Goal: Task Accomplishment & Management: Use online tool/utility

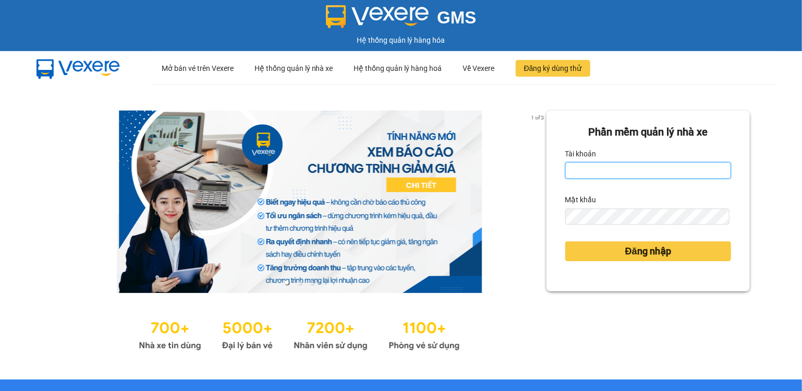
click at [601, 172] on input "Tài khoản" at bounding box center [648, 170] width 166 height 17
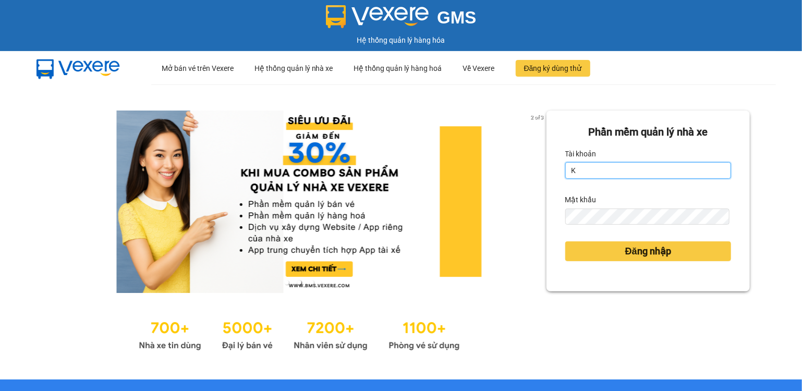
type input "kiennv_hhlc.saoviet"
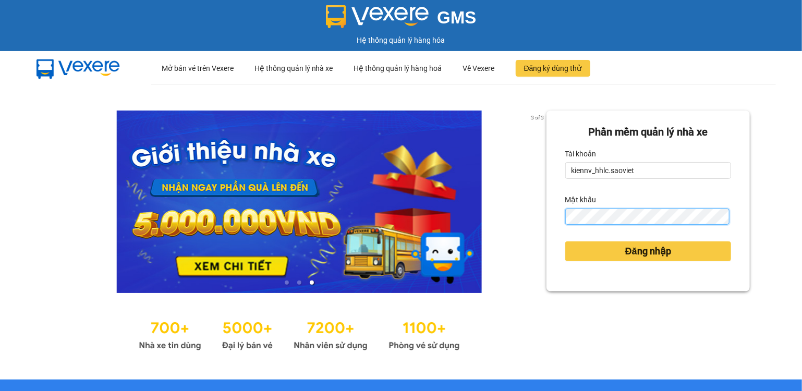
click at [565, 241] on button "Đăng nhập" at bounding box center [648, 251] width 166 height 20
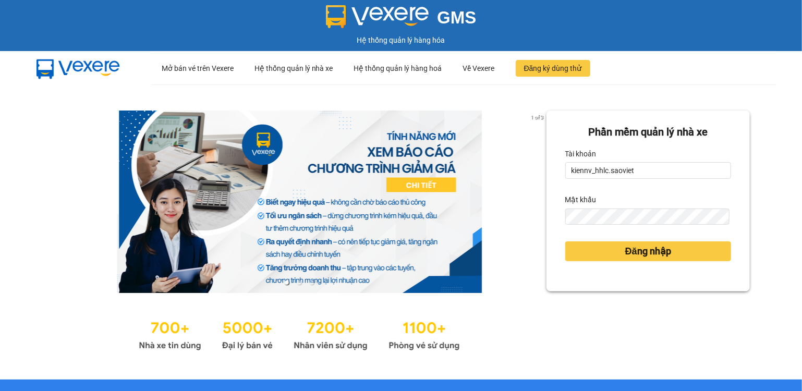
click at [582, 254] on div "Phần mềm quản lý nhà xe Tài khoản kiennv_hhlc.saoviet Mật khẩu Đăng nhập" at bounding box center [647, 232] width 203 height 243
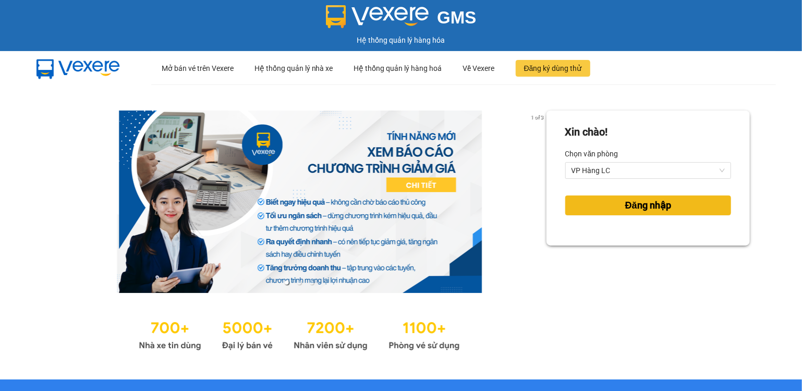
click at [590, 205] on button "Đăng nhập" at bounding box center [648, 206] width 166 height 20
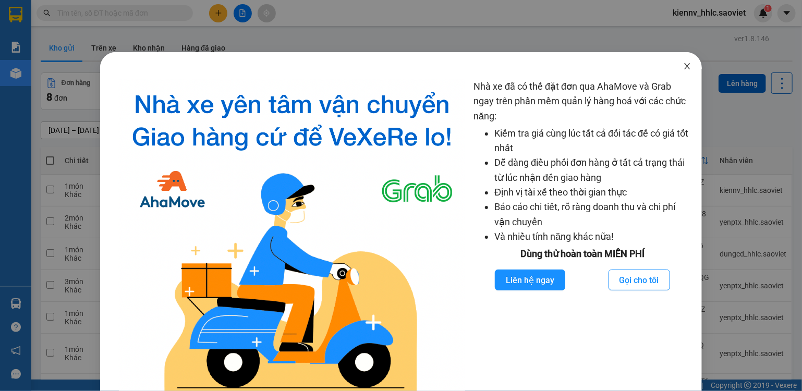
click at [683, 70] on icon "close" at bounding box center [687, 66] width 8 height 8
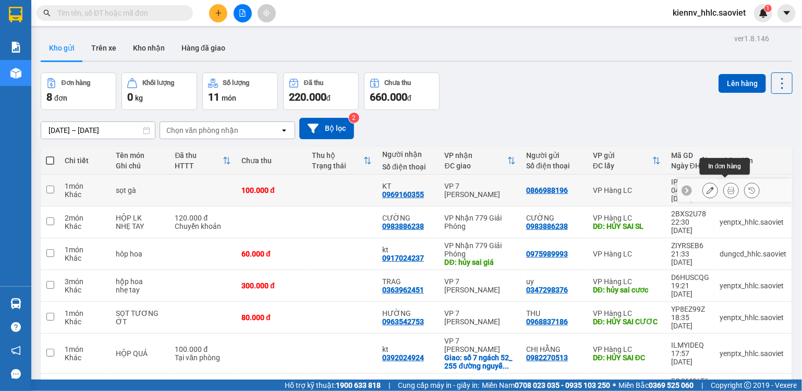
click at [729, 188] on button at bounding box center [731, 190] width 15 height 18
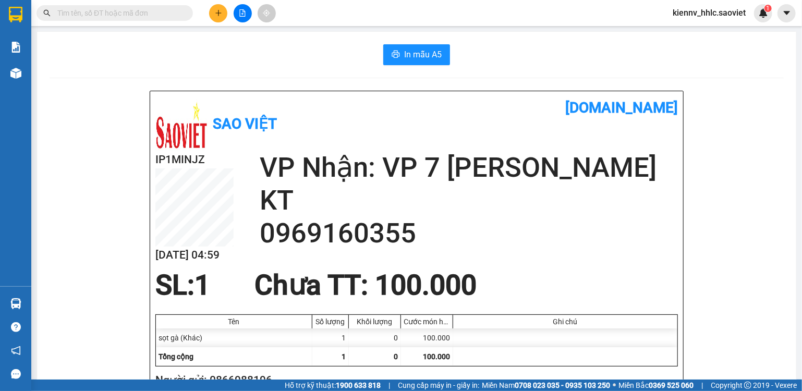
click at [429, 62] on button "In mẫu A5" at bounding box center [416, 54] width 67 height 21
click at [223, 18] on button at bounding box center [218, 13] width 18 height 18
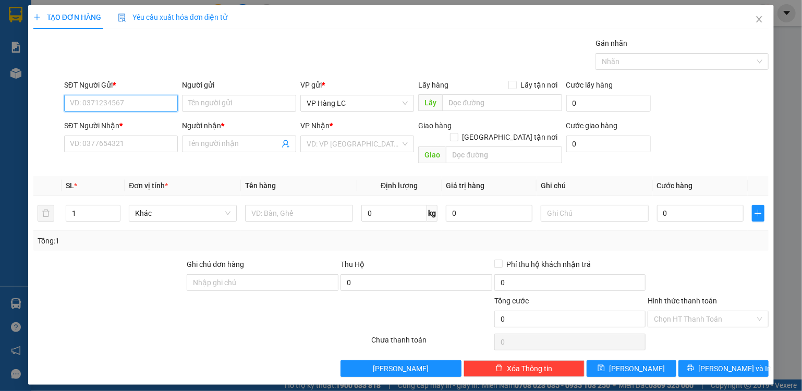
click at [127, 100] on input "SĐT Người Gửi *" at bounding box center [121, 103] width 114 height 17
type input "0916120088"
click at [140, 123] on div "0916120088" at bounding box center [121, 123] width 102 height 11
type input "0338758726"
type input "A CHIẾN"
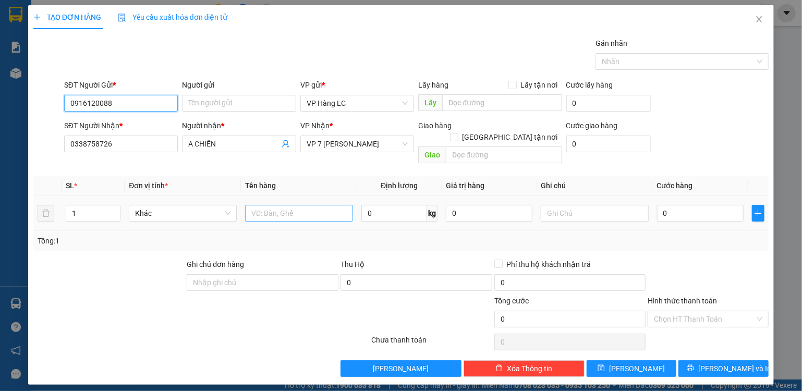
type input "0916120088"
click at [296, 205] on input "text" at bounding box center [299, 213] width 108 height 17
type input "xốp đồ ăn"
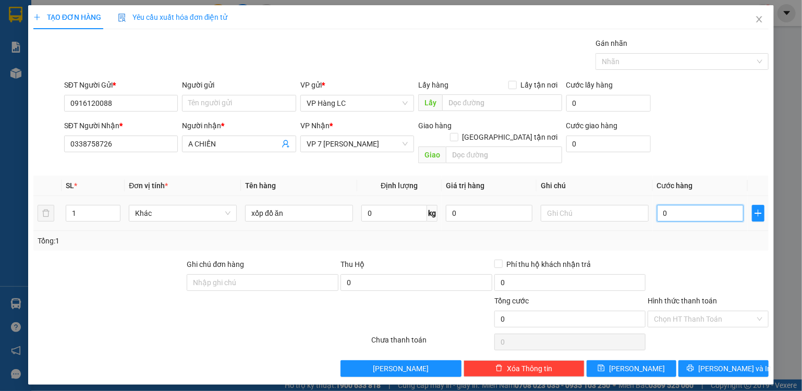
click at [682, 205] on input "0" at bounding box center [700, 213] width 87 height 17
type input "4"
type input "40"
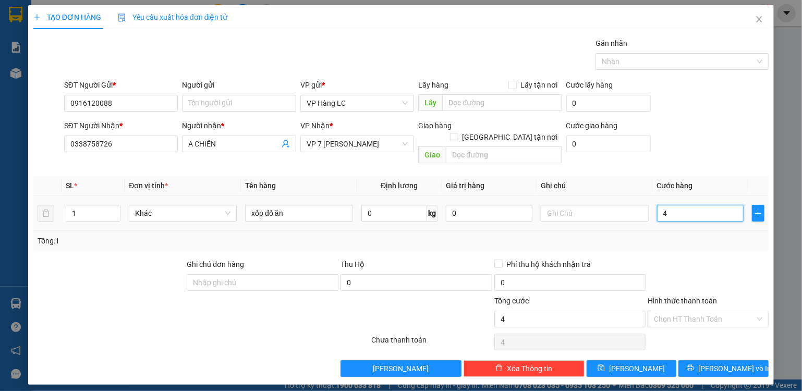
type input "40"
type input "4"
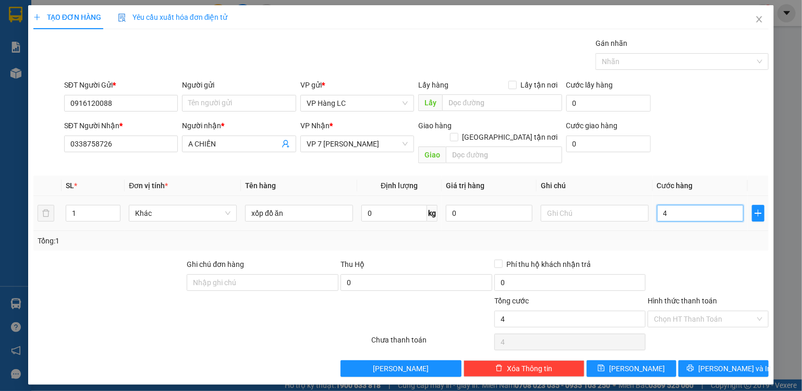
type input "0"
type input "05"
type input "5"
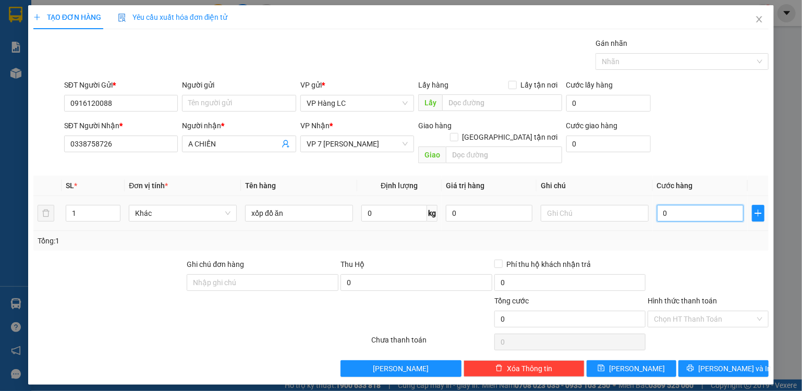
type input "5"
type input "050"
type input "50"
type input "50.000"
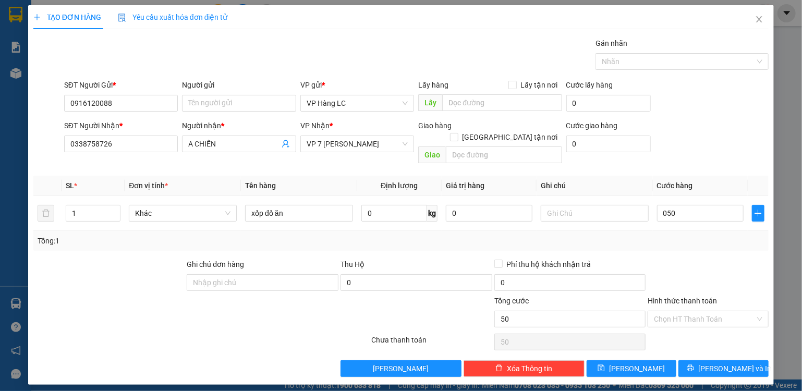
type input "50.000"
click at [678, 235] on div "Tổng: 1" at bounding box center [401, 240] width 727 height 11
click at [700, 311] on input "Hình thức thanh toán" at bounding box center [704, 319] width 101 height 16
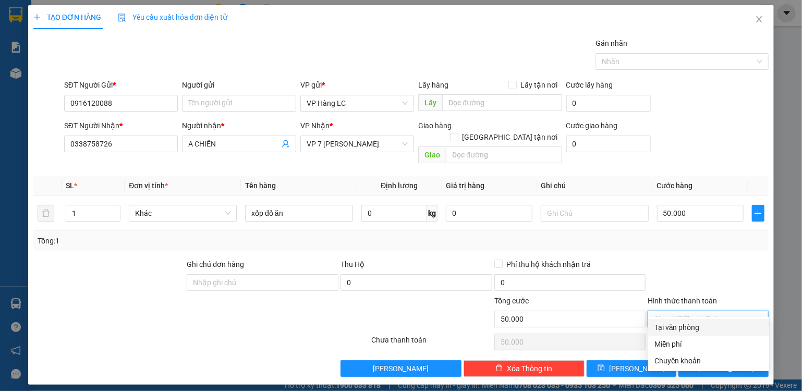
click at [688, 329] on div "Tại văn phòng" at bounding box center [708, 327] width 108 height 11
type input "0"
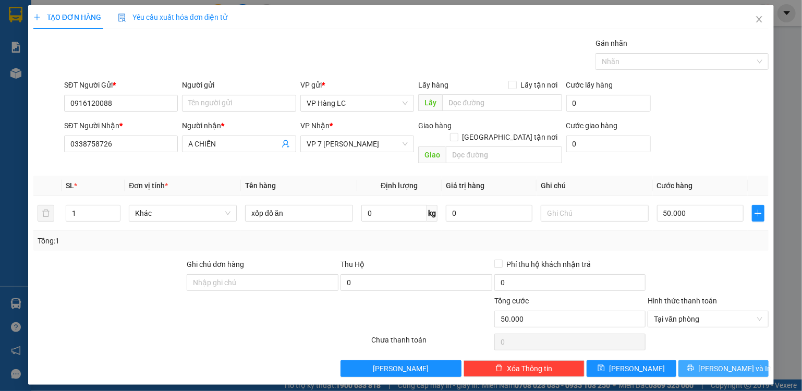
click at [713, 360] on button "[PERSON_NAME] và In" at bounding box center [723, 368] width 90 height 17
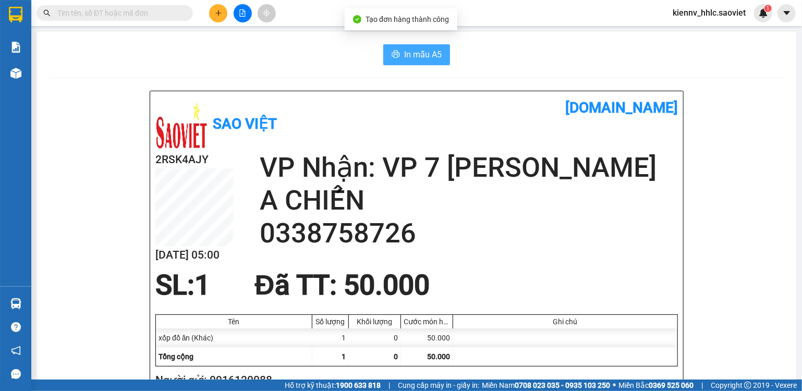
click at [418, 55] on span "In mẫu A5" at bounding box center [423, 54] width 38 height 13
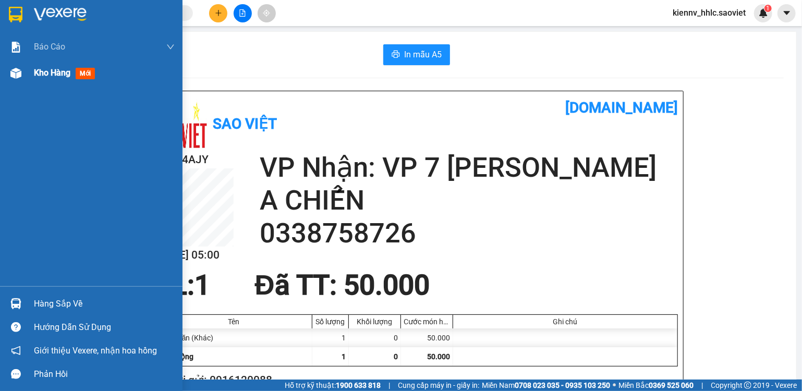
click at [55, 75] on span "Kho hàng" at bounding box center [52, 73] width 37 height 10
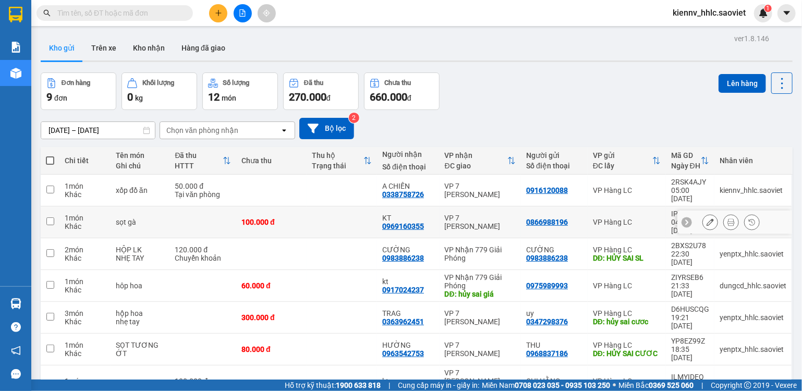
drag, startPoint x: 321, startPoint y: 206, endPoint x: 309, endPoint y: 193, distance: 18.1
click at [321, 206] on td at bounding box center [342, 222] width 70 height 32
checkbox input "true"
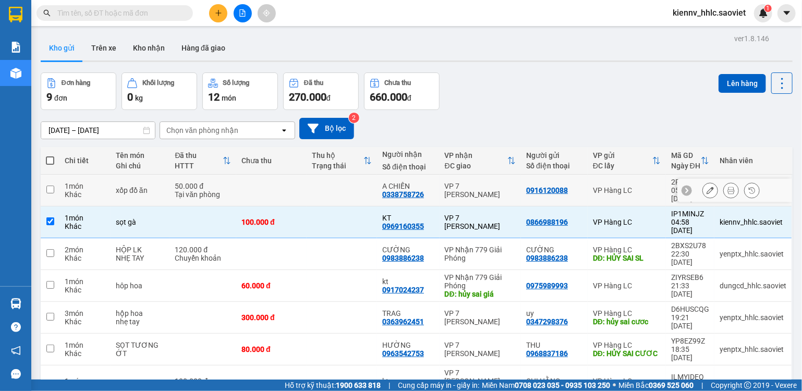
click at [297, 178] on td at bounding box center [271, 191] width 70 height 32
checkbox input "true"
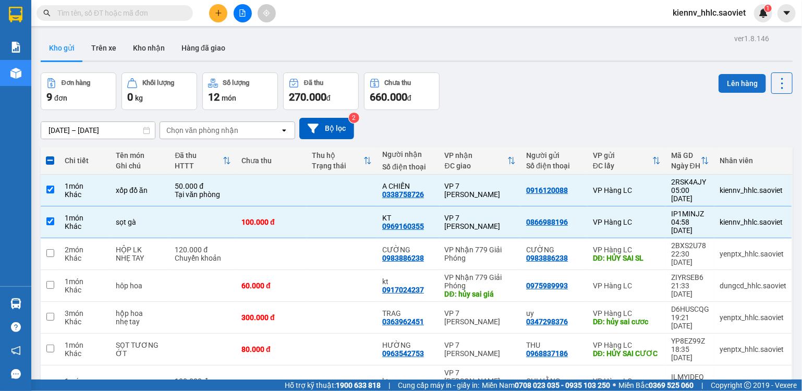
click at [723, 85] on button "Lên hàng" at bounding box center [742, 83] width 47 height 19
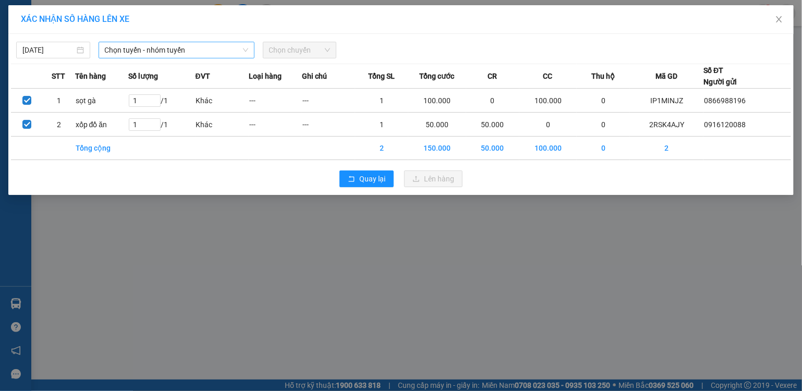
click at [146, 51] on span "Chọn tuyến - nhóm tuyến" at bounding box center [176, 50] width 143 height 16
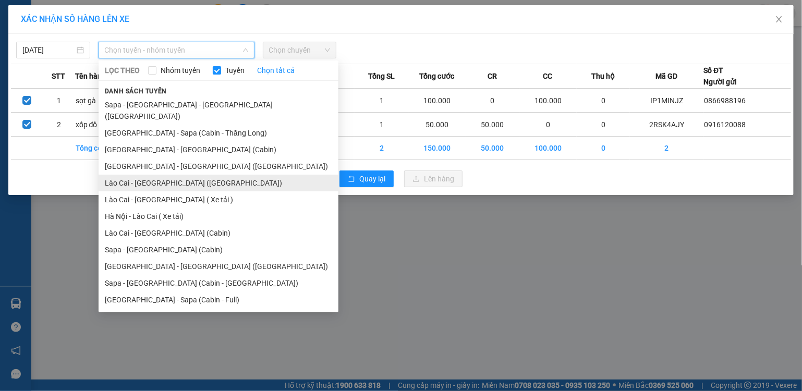
click at [147, 175] on li "Lào Cai - [GEOGRAPHIC_DATA] ([GEOGRAPHIC_DATA])" at bounding box center [219, 183] width 240 height 17
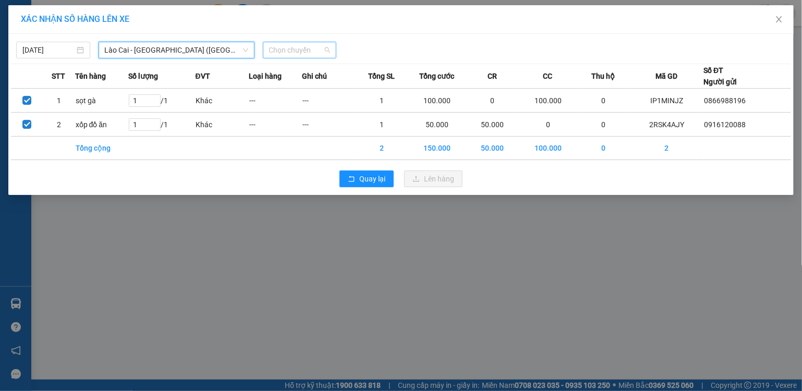
click at [271, 52] on span "Chọn chuyến" at bounding box center [300, 50] width 62 height 16
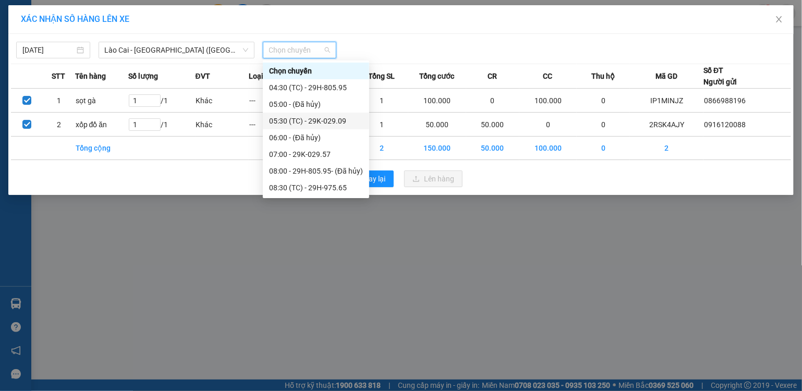
click at [309, 119] on div "05:30 (TC) - 29K-029.09" at bounding box center [316, 120] width 94 height 11
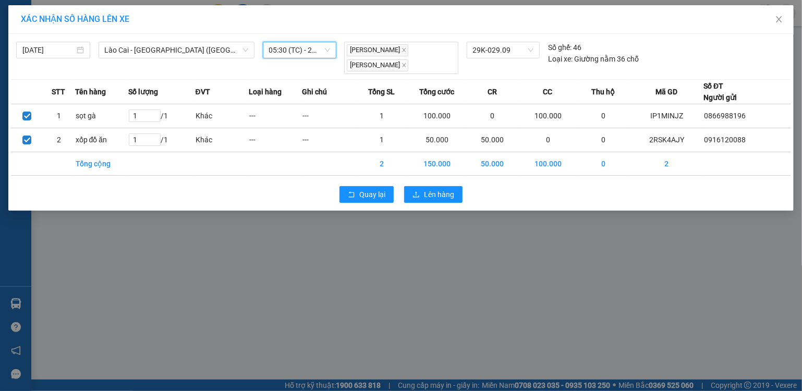
click at [301, 49] on span "05:30 (TC) - 29K-029.09" at bounding box center [300, 50] width 62 height 16
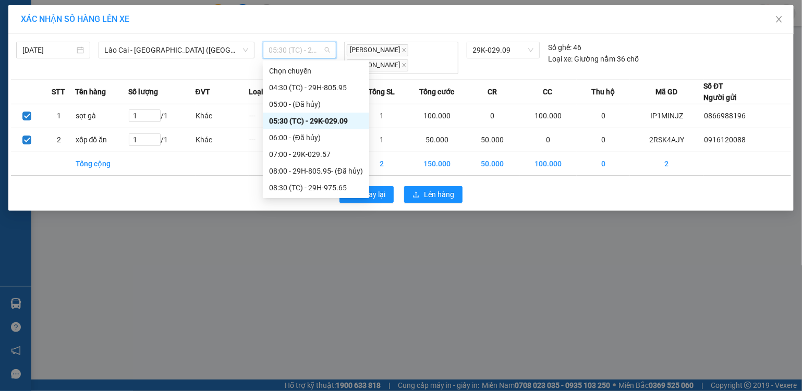
click at [300, 50] on span "05:30 (TC) - 29K-029.09" at bounding box center [300, 50] width 62 height 16
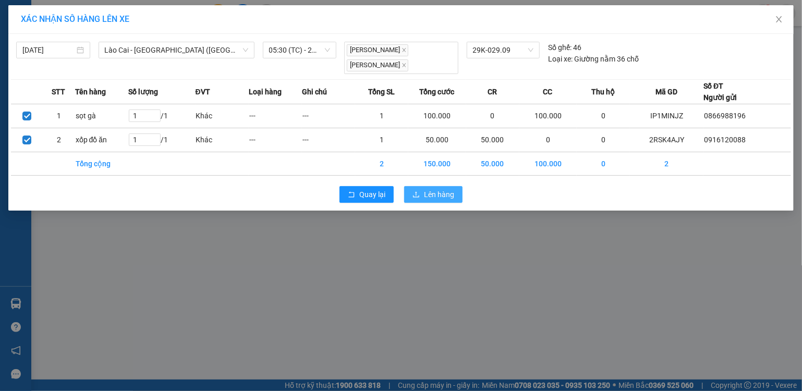
click at [423, 193] on button "Lên hàng" at bounding box center [433, 194] width 58 height 17
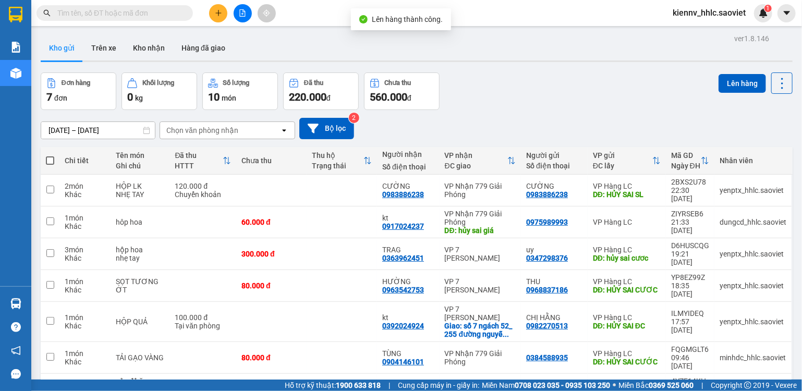
click at [701, 16] on span "kiennv_hhlc.saoviet" at bounding box center [709, 12] width 90 height 13
click at [698, 30] on span "Đăng xuất" at bounding box center [714, 32] width 67 height 11
